Goal: Manage account settings

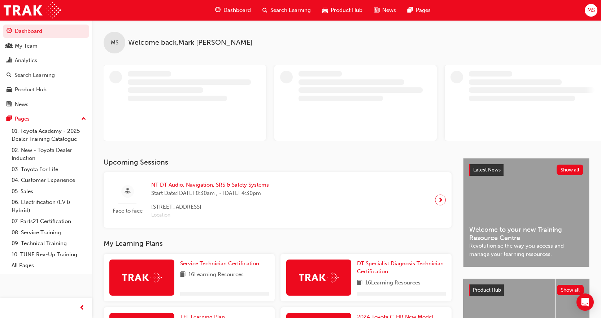
click at [594, 12] on span "MS" at bounding box center [591, 10] width 8 height 8
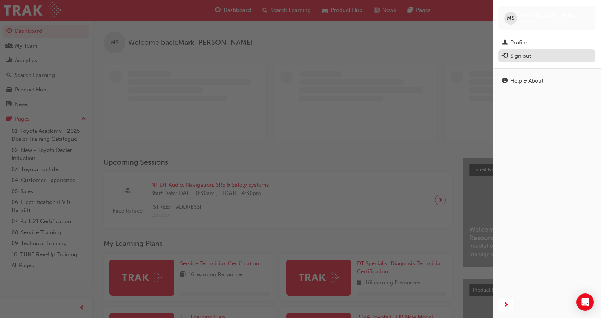
click at [537, 53] on div "Sign out" at bounding box center [546, 56] width 89 height 9
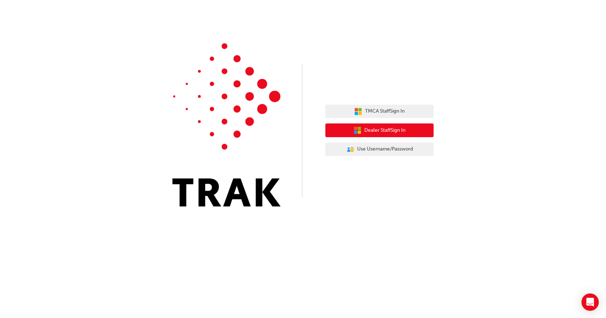
click at [416, 133] on button "Dealer Staff Sign In" at bounding box center [379, 130] width 108 height 14
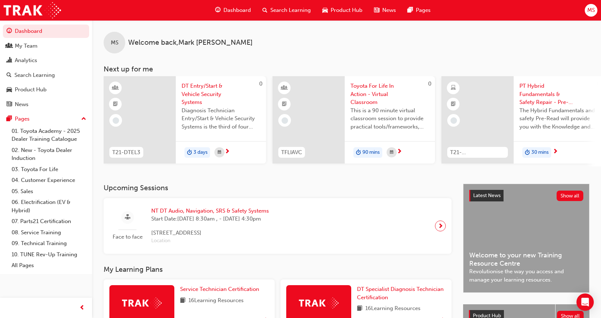
click at [592, 13] on span "MS" at bounding box center [591, 10] width 8 height 8
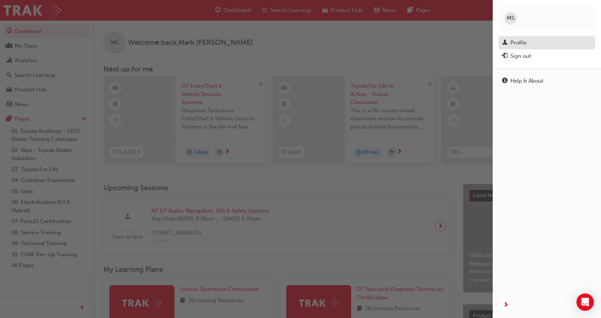
click at [527, 43] on div "Profile" at bounding box center [546, 42] width 89 height 9
